Goal: Navigation & Orientation: Find specific page/section

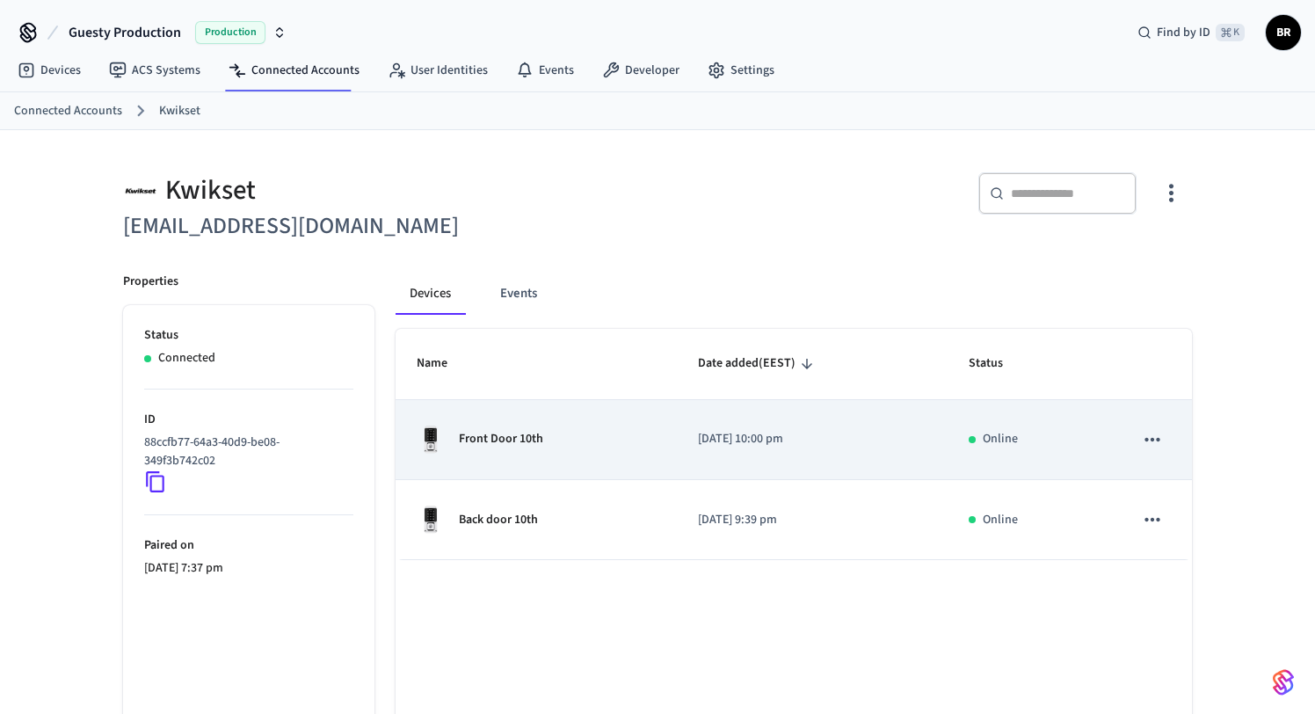
click at [824, 441] on p "2024/10/17 at 10:00 pm" at bounding box center [812, 439] width 229 height 18
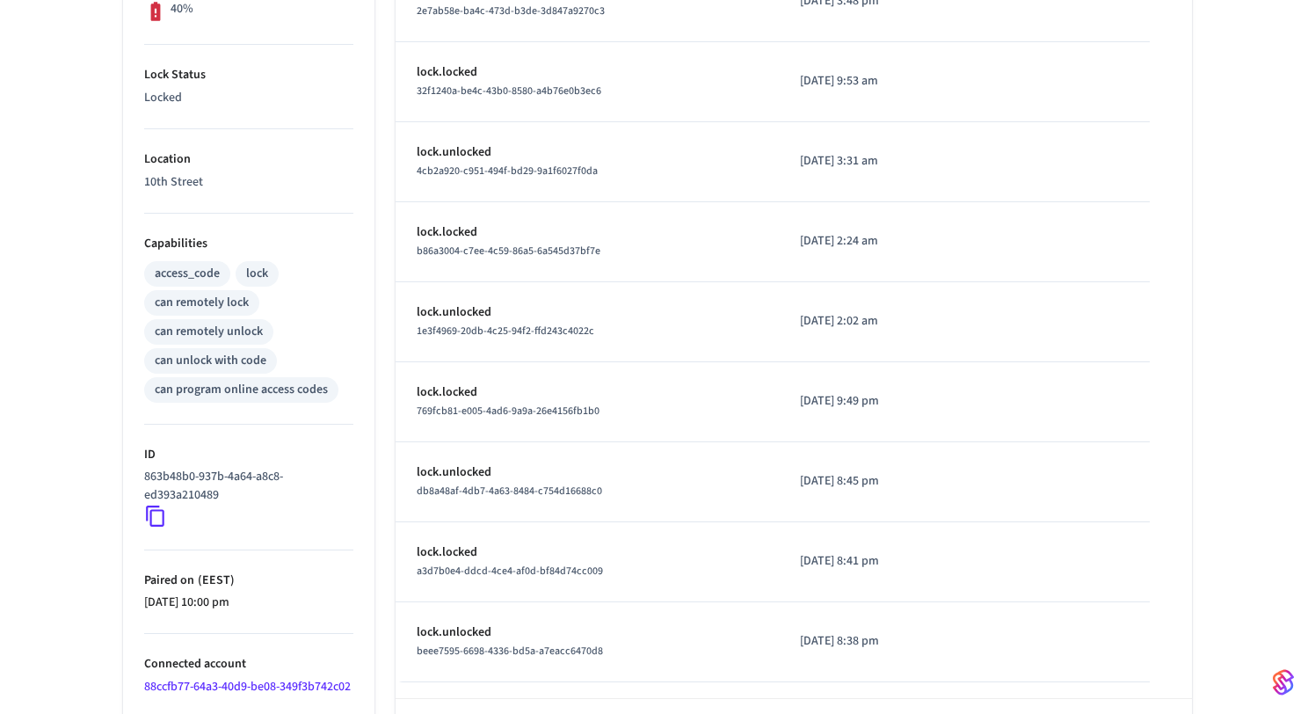
scroll to position [500, 0]
click at [158, 508] on icon at bounding box center [155, 518] width 18 height 21
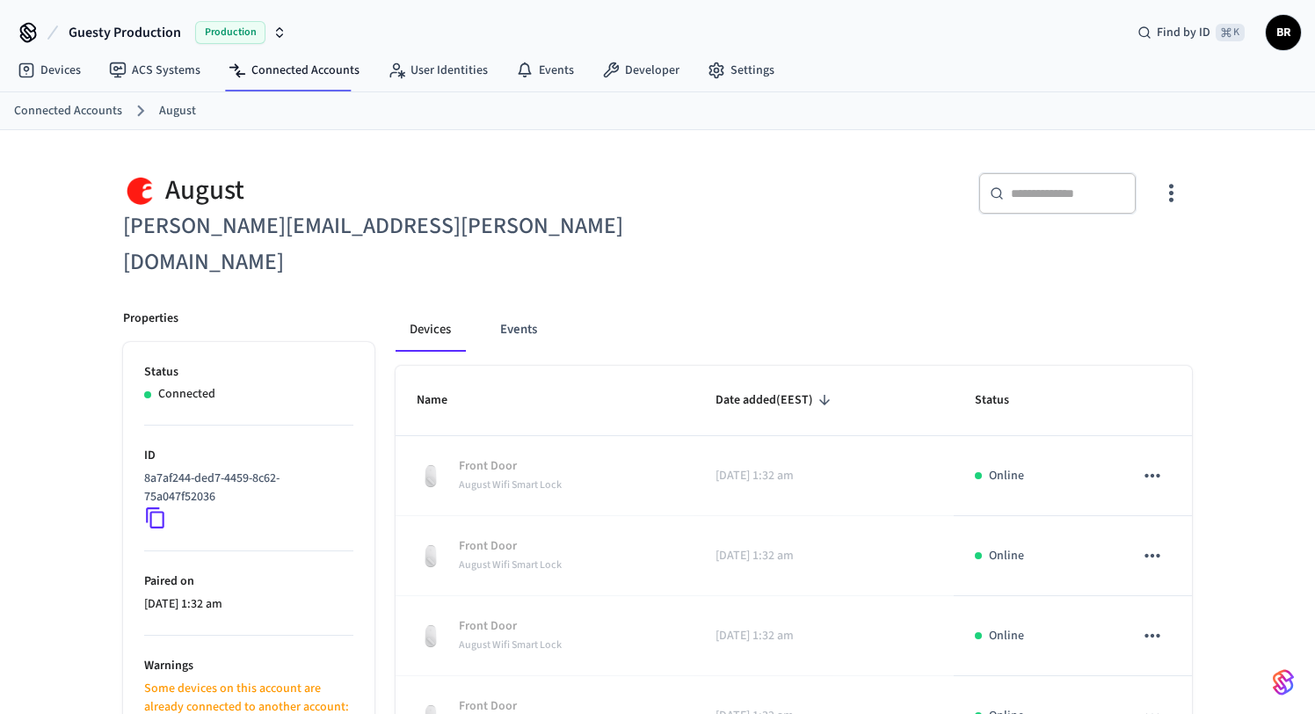
scroll to position [172, 0]
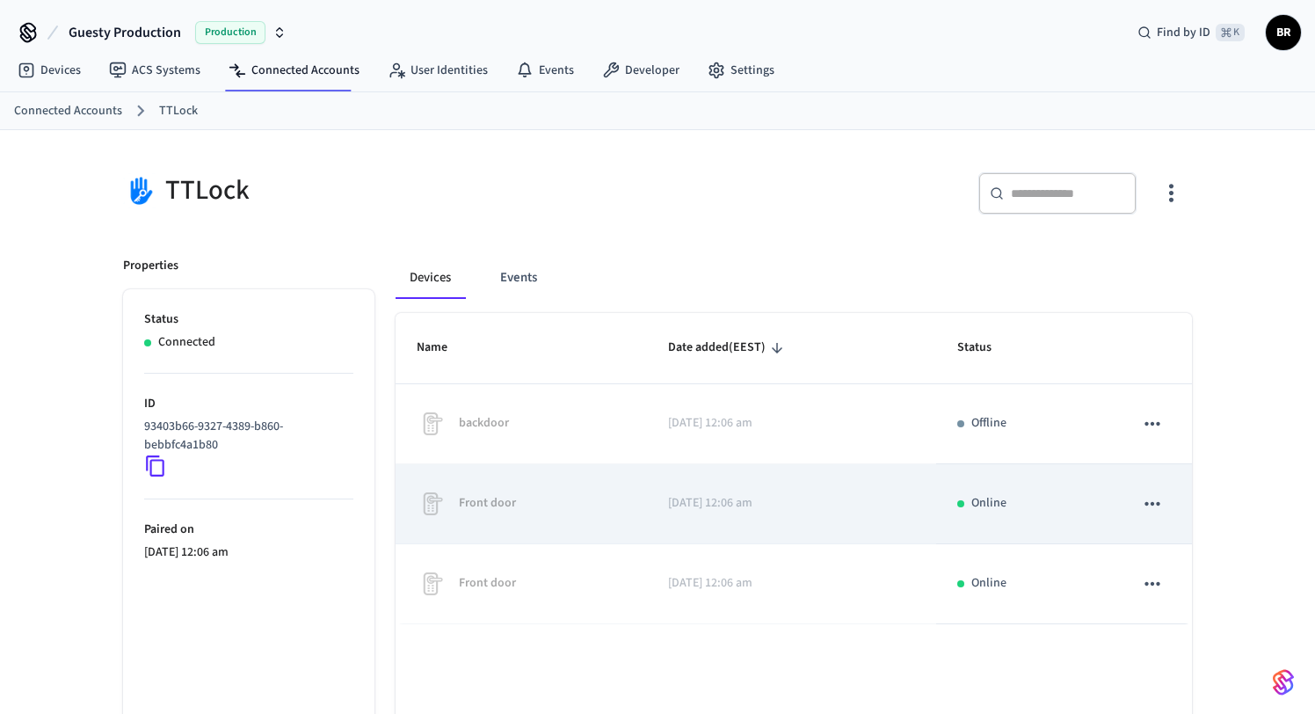
scroll to position [98, 0]
